Goal: Task Accomplishment & Management: Use online tool/utility

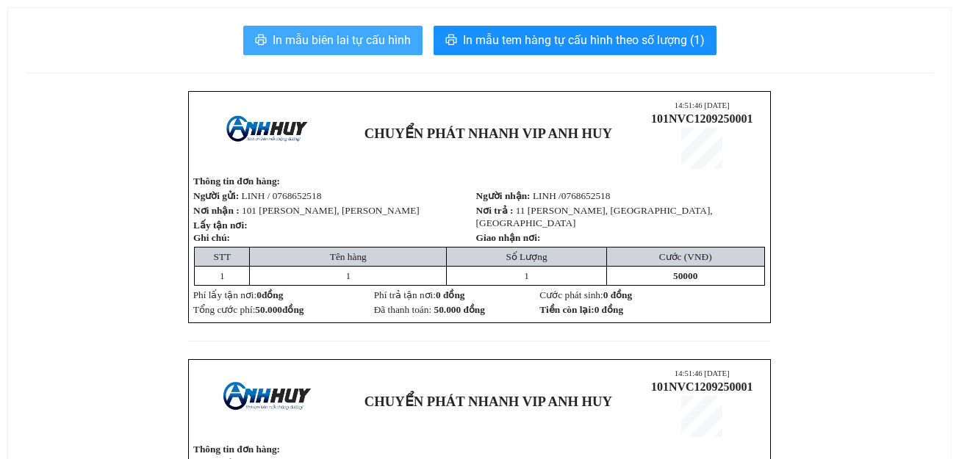
click at [365, 43] on span "In mẫu biên lai tự cấu hình" at bounding box center [342, 40] width 138 height 18
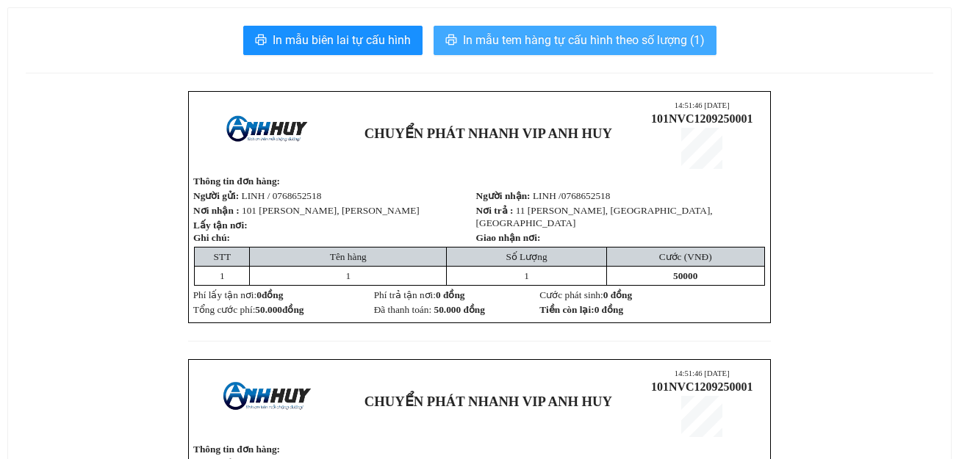
click at [516, 36] on span "In mẫu tem hàng tự cấu hình theo số lượng (1)" at bounding box center [584, 40] width 242 height 18
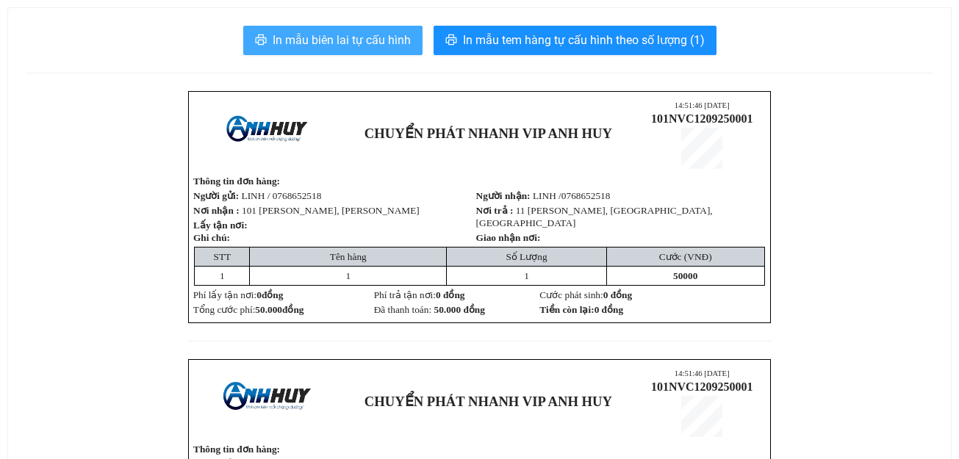
click at [370, 32] on span "In mẫu biên lai tự cấu hình" at bounding box center [342, 40] width 138 height 18
